Goal: Task Accomplishment & Management: Use online tool/utility

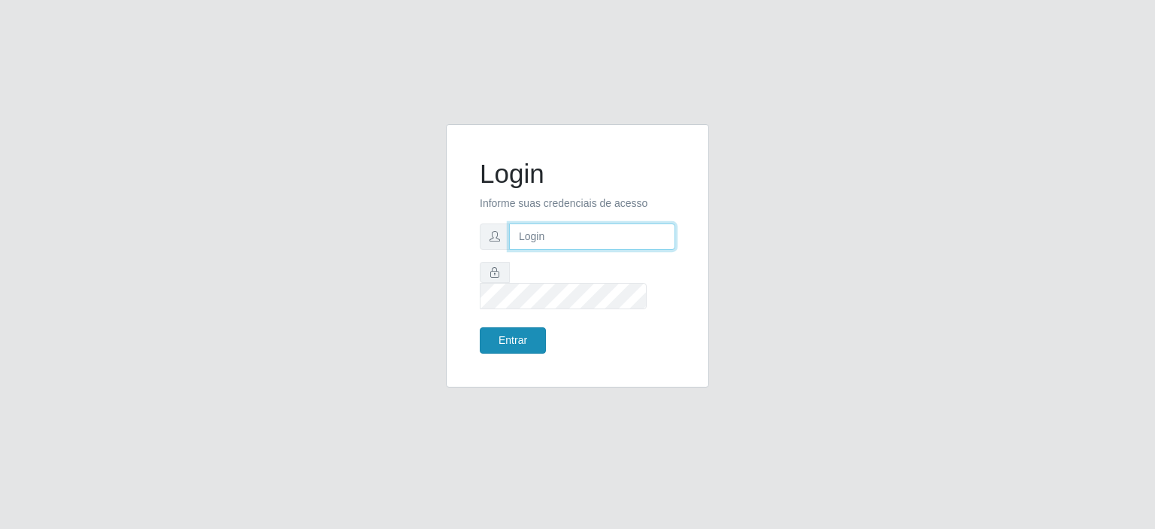
type input "[EMAIL_ADDRESS][DOMAIN_NAME]"
click at [496, 327] on button "Entrar" at bounding box center [513, 340] width 66 height 26
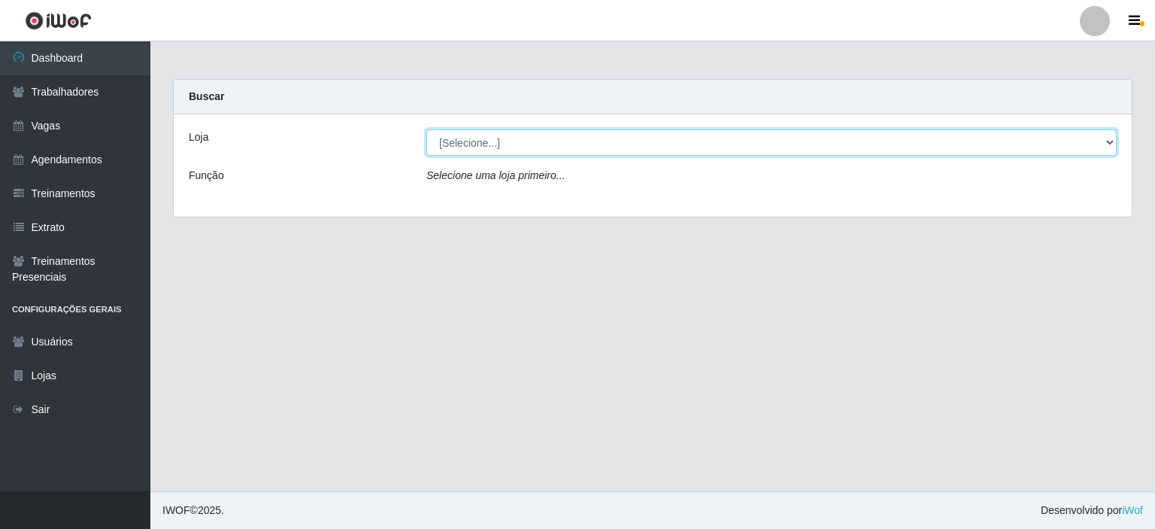
click at [484, 147] on select "[Selecione...] Preço Bom Supermercado" at bounding box center [771, 142] width 690 height 26
select select "387"
click at [426, 129] on select "[Selecione...] Preço Bom Supermercado" at bounding box center [771, 142] width 690 height 26
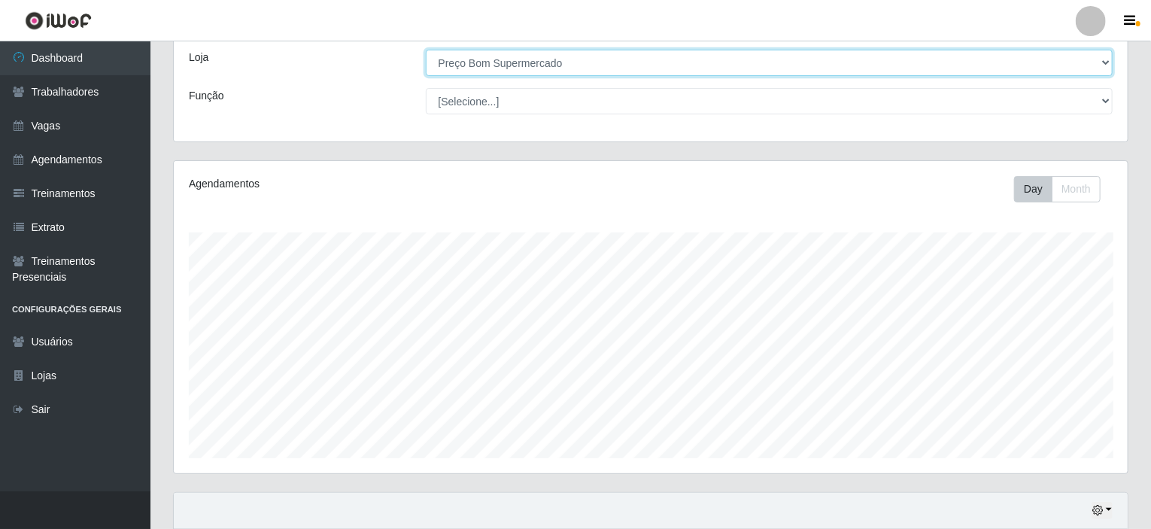
scroll to position [451, 0]
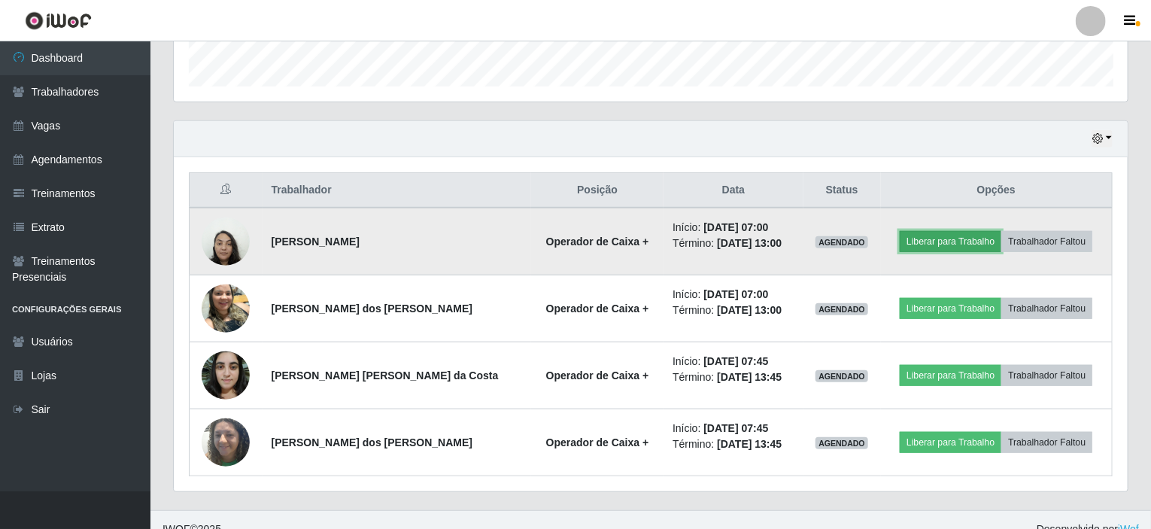
click at [941, 239] on button "Liberar para Trabalho" at bounding box center [950, 241] width 102 height 21
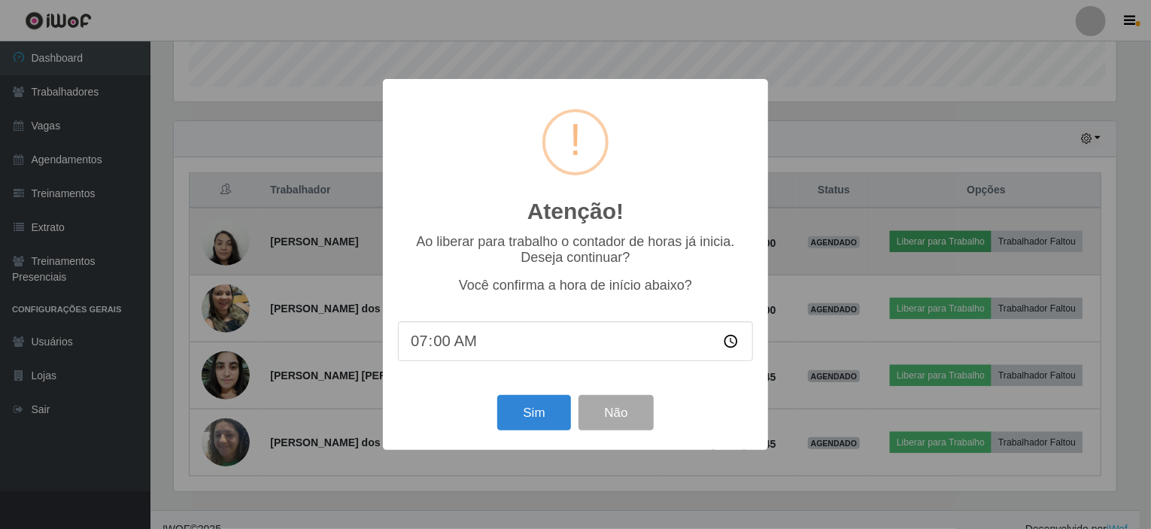
scroll to position [312, 948]
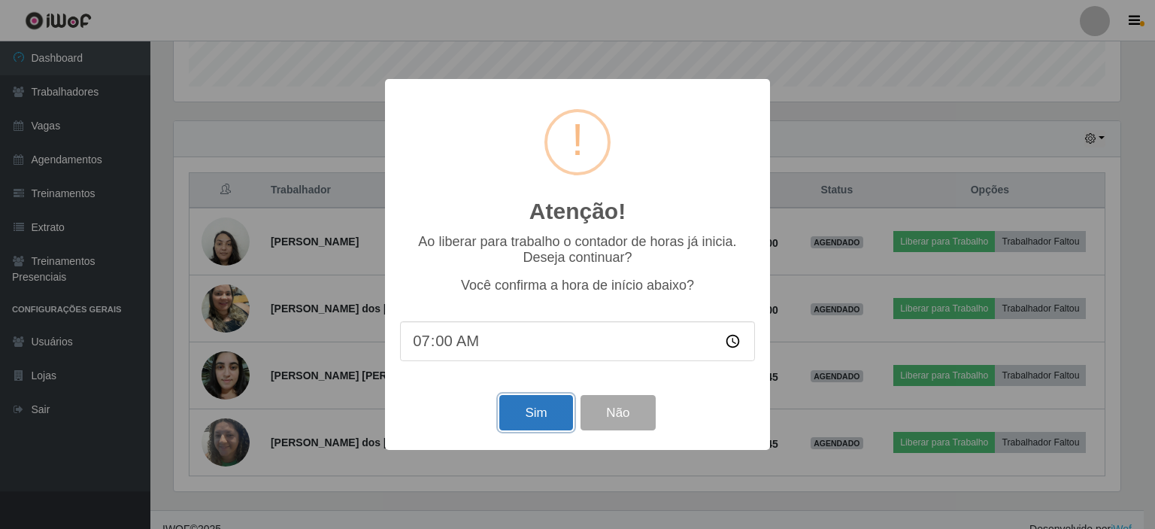
click at [540, 417] on button "Sim" at bounding box center [535, 412] width 73 height 35
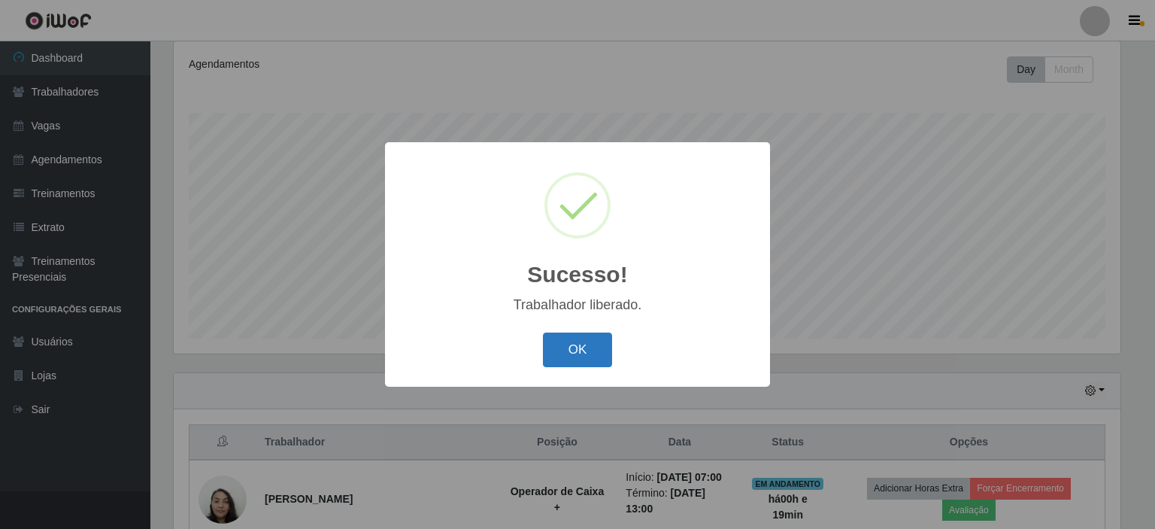
click at [585, 335] on button "OK" at bounding box center [578, 349] width 70 height 35
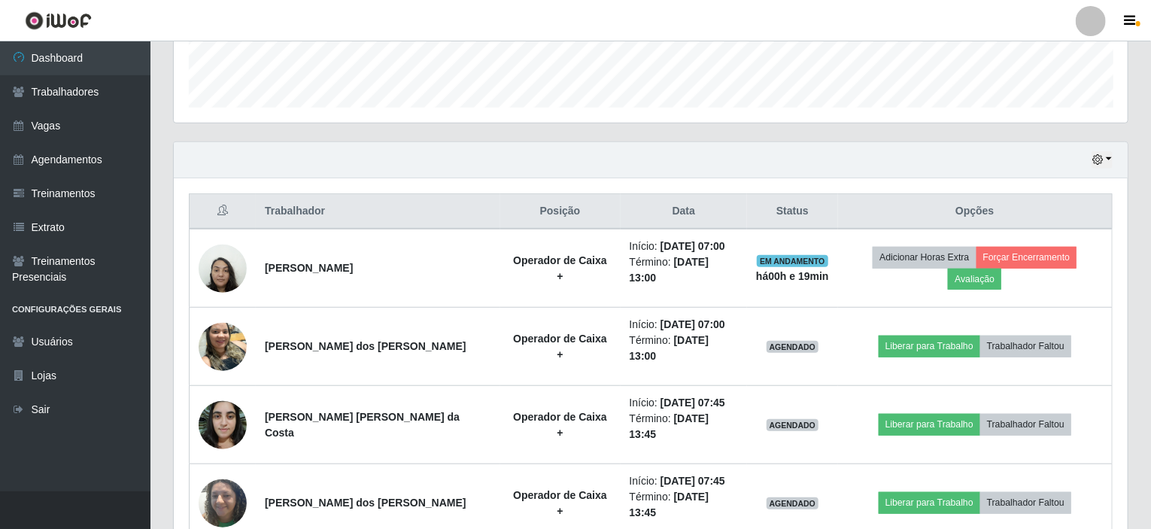
scroll to position [466, 0]
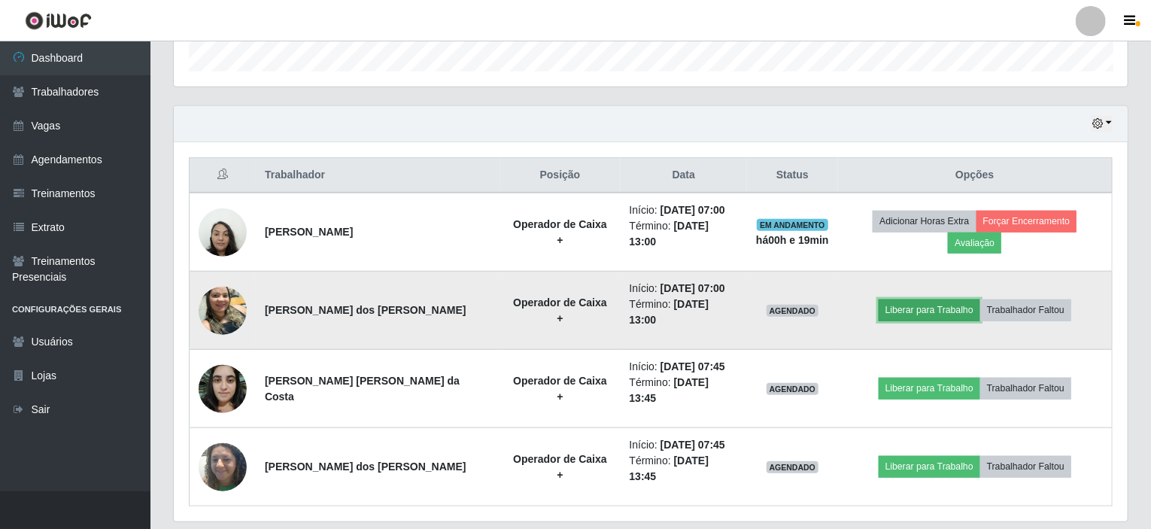
click at [933, 299] on button "Liberar para Trabalho" at bounding box center [929, 309] width 102 height 21
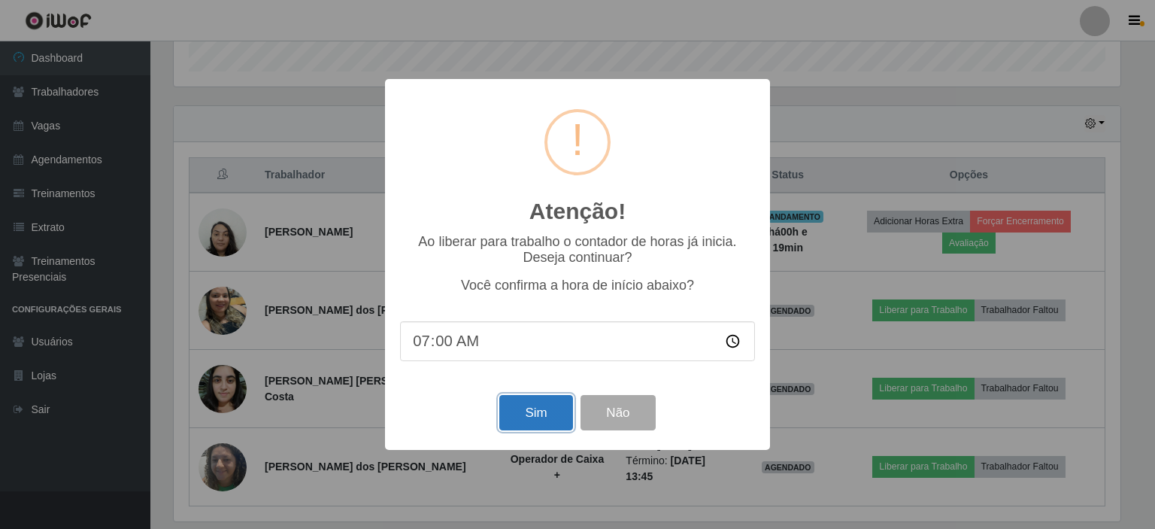
click at [552, 417] on button "Sim" at bounding box center [535, 412] width 73 height 35
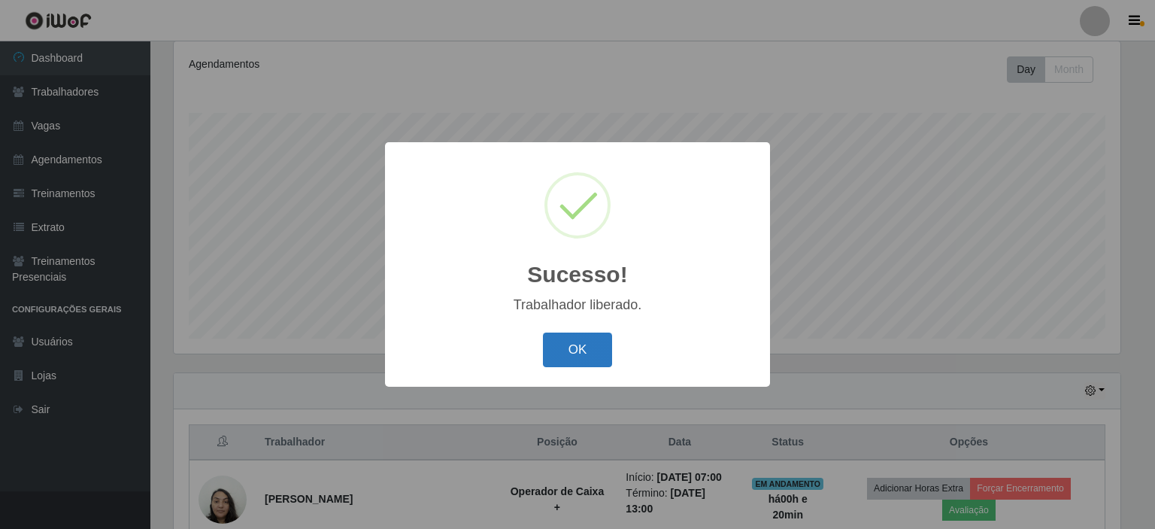
click at [587, 350] on button "OK" at bounding box center [578, 349] width 70 height 35
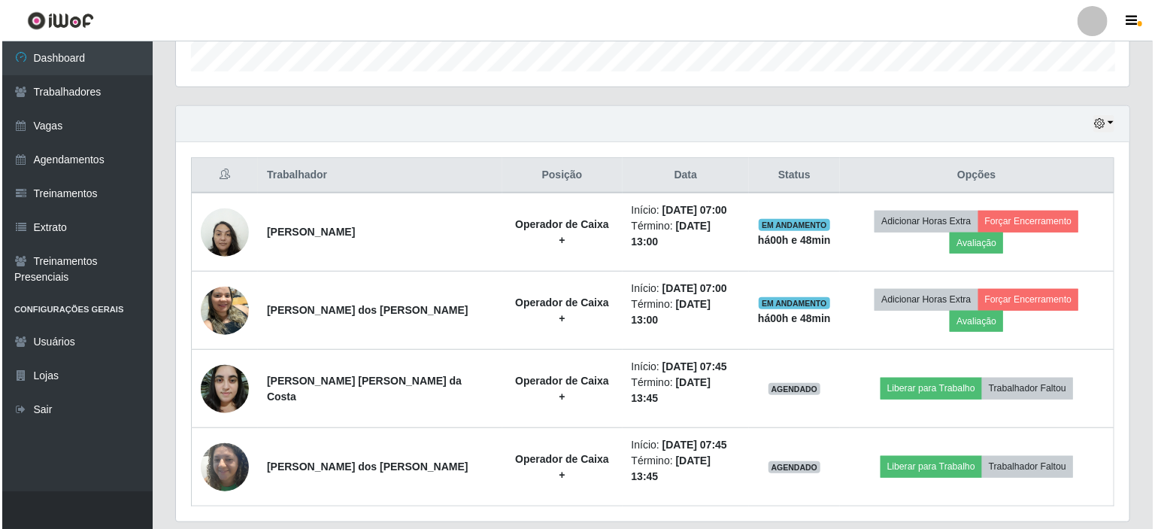
scroll to position [312, 954]
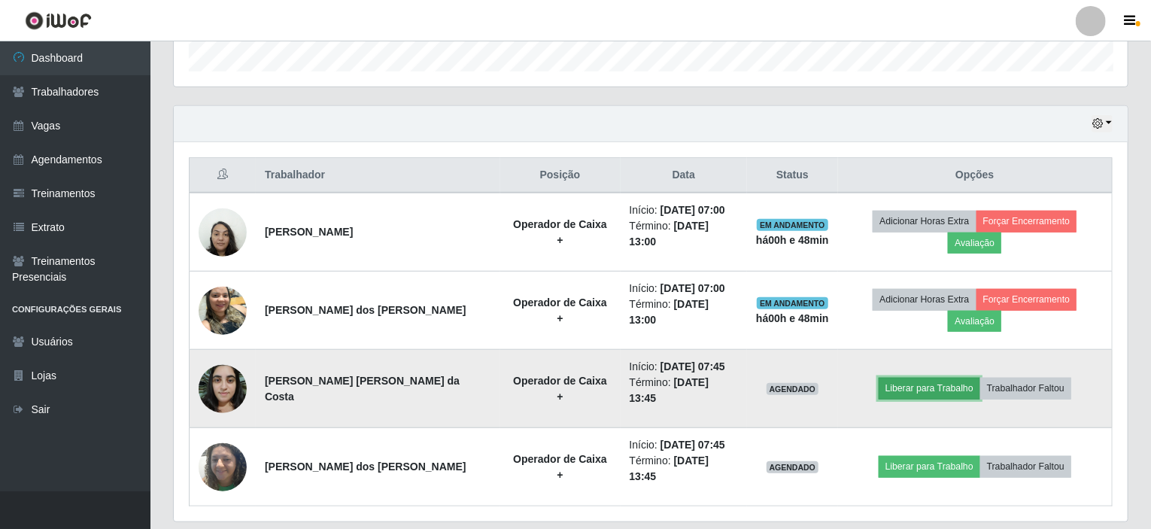
click at [955, 378] on button "Liberar para Trabalho" at bounding box center [929, 388] width 102 height 21
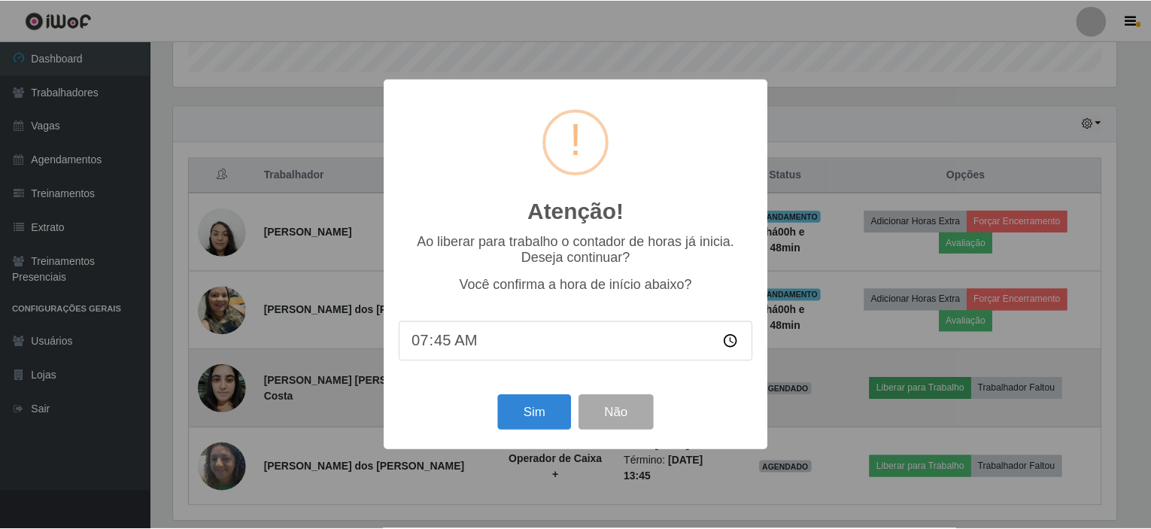
scroll to position [312, 948]
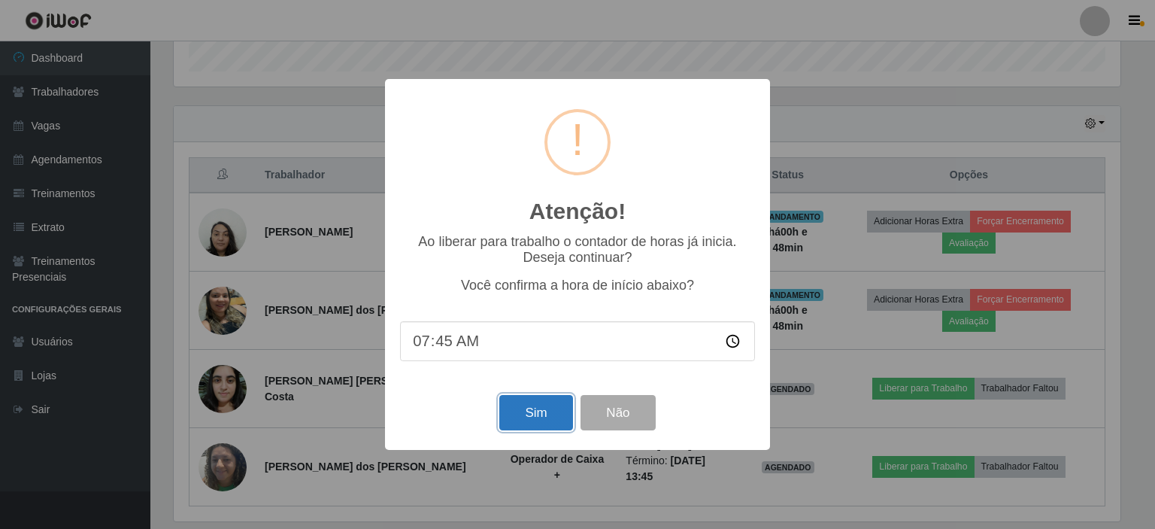
click at [535, 407] on button "Sim" at bounding box center [535, 412] width 73 height 35
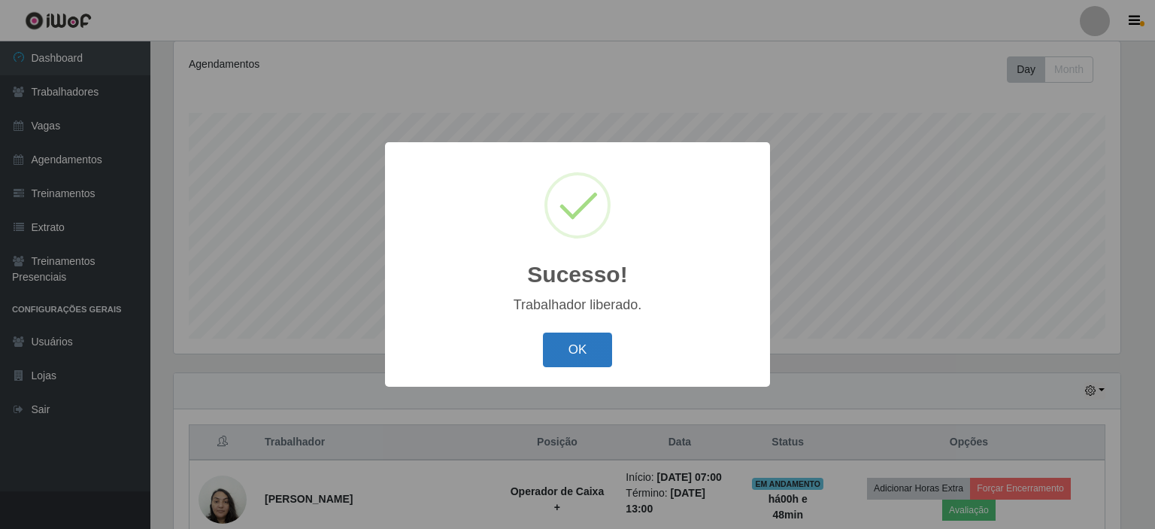
click at [576, 338] on button "OK" at bounding box center [578, 349] width 70 height 35
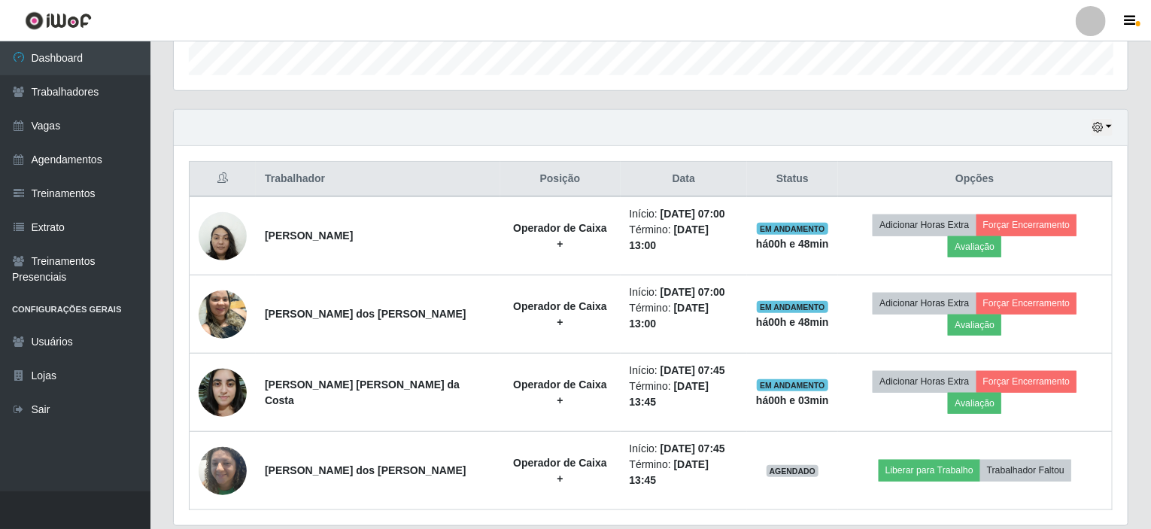
scroll to position [466, 0]
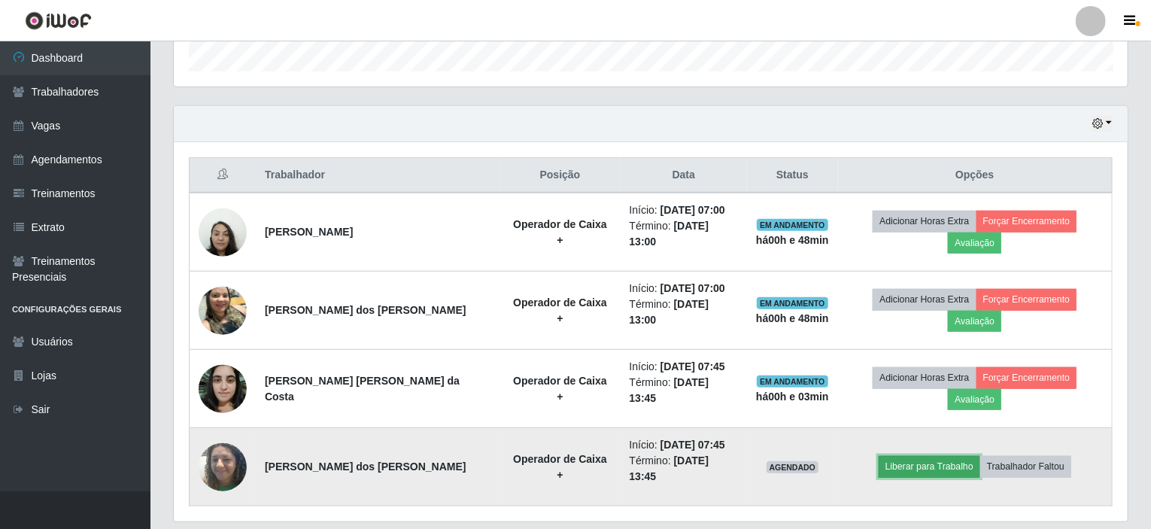
click at [948, 456] on button "Liberar para Trabalho" at bounding box center [929, 466] width 102 height 21
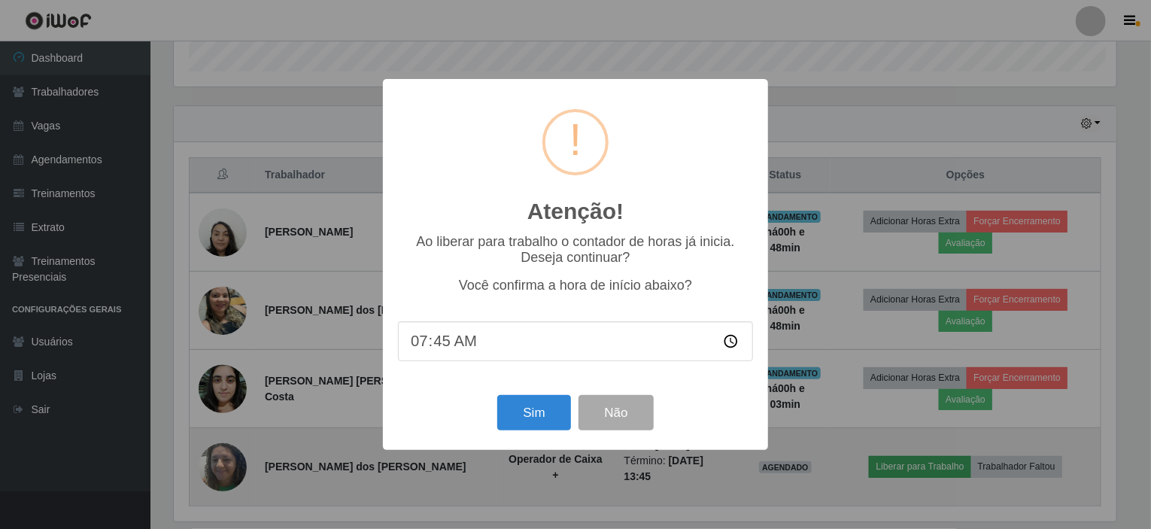
scroll to position [312, 948]
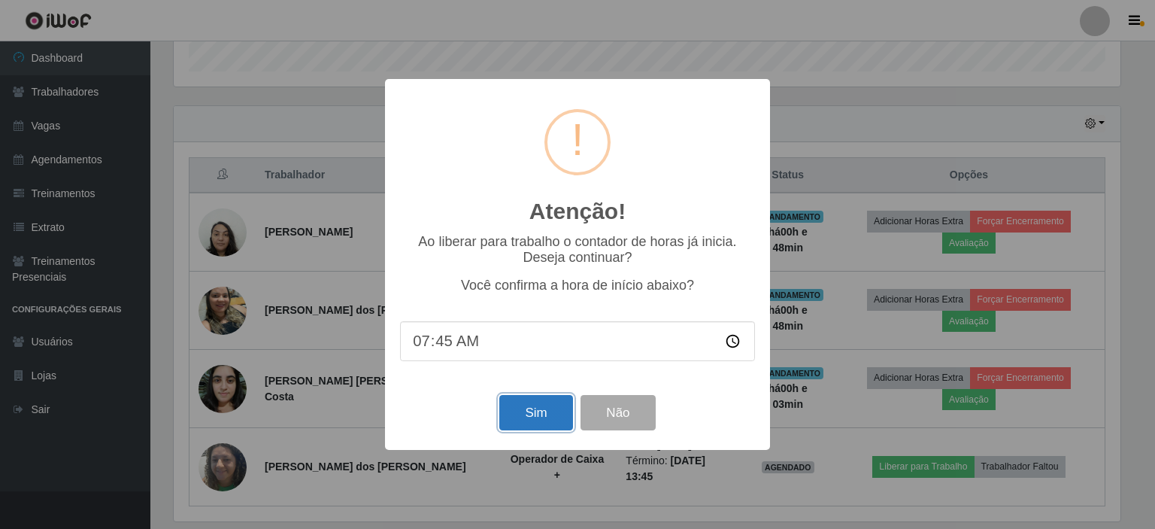
click at [525, 414] on button "Sim" at bounding box center [535, 412] width 73 height 35
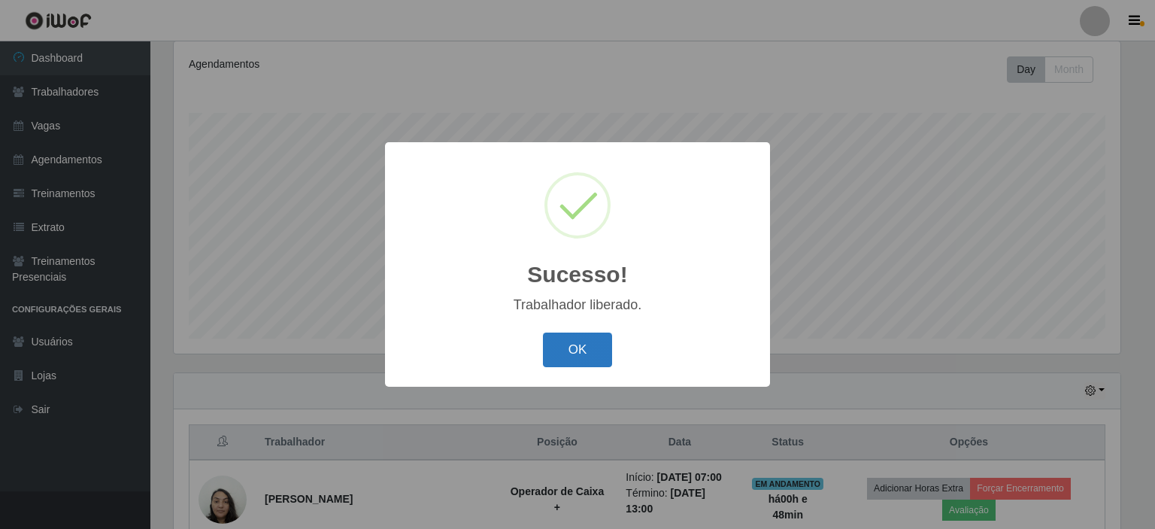
click at [573, 350] on button "OK" at bounding box center [578, 349] width 70 height 35
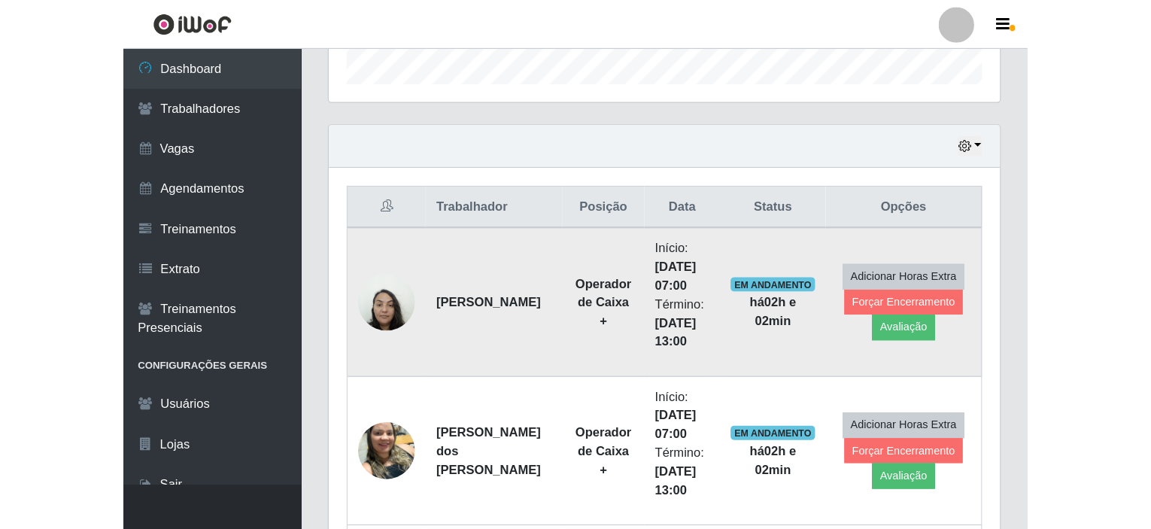
scroll to position [312, 954]
